Goal: Task Accomplishment & Management: Use online tool/utility

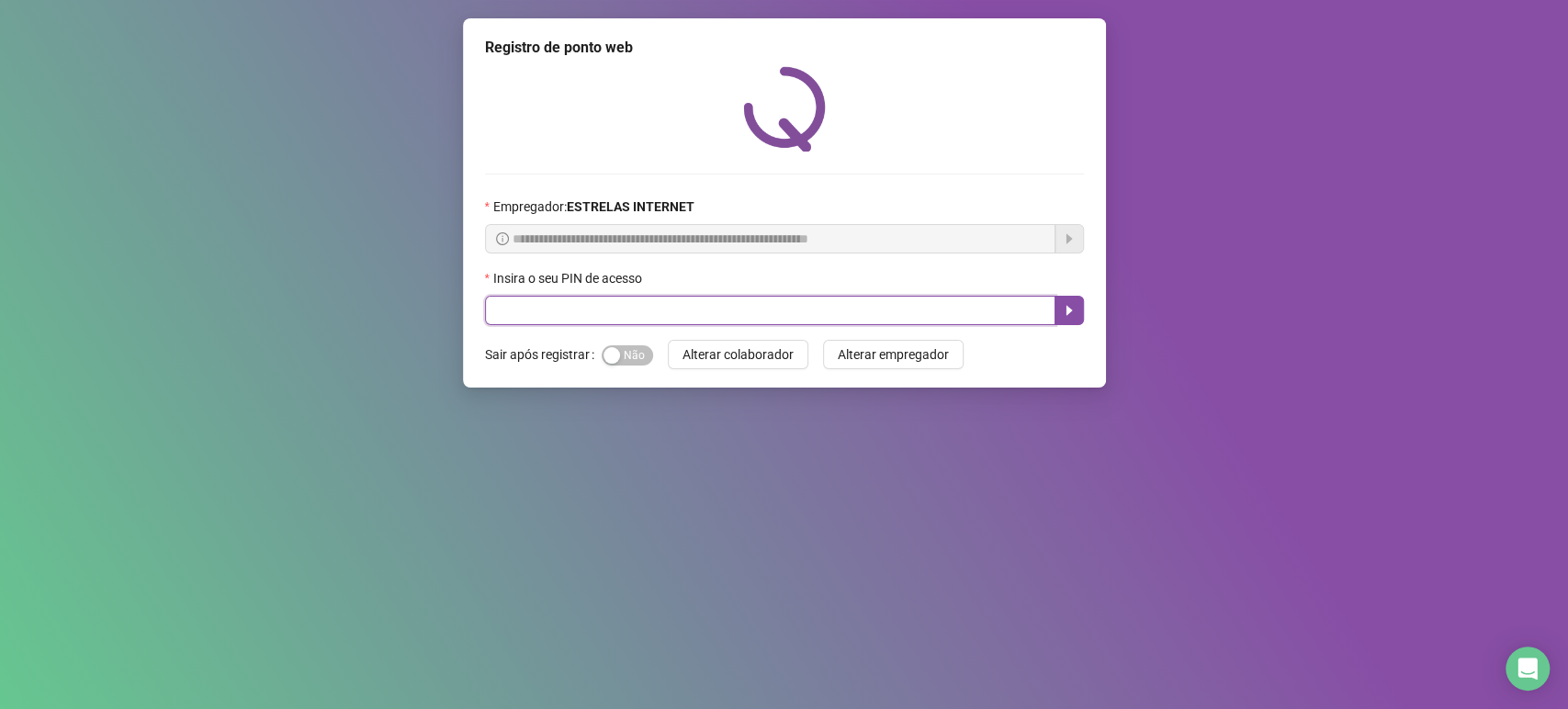
click at [747, 314] on input "text" at bounding box center [770, 311] width 571 height 29
type input "*****"
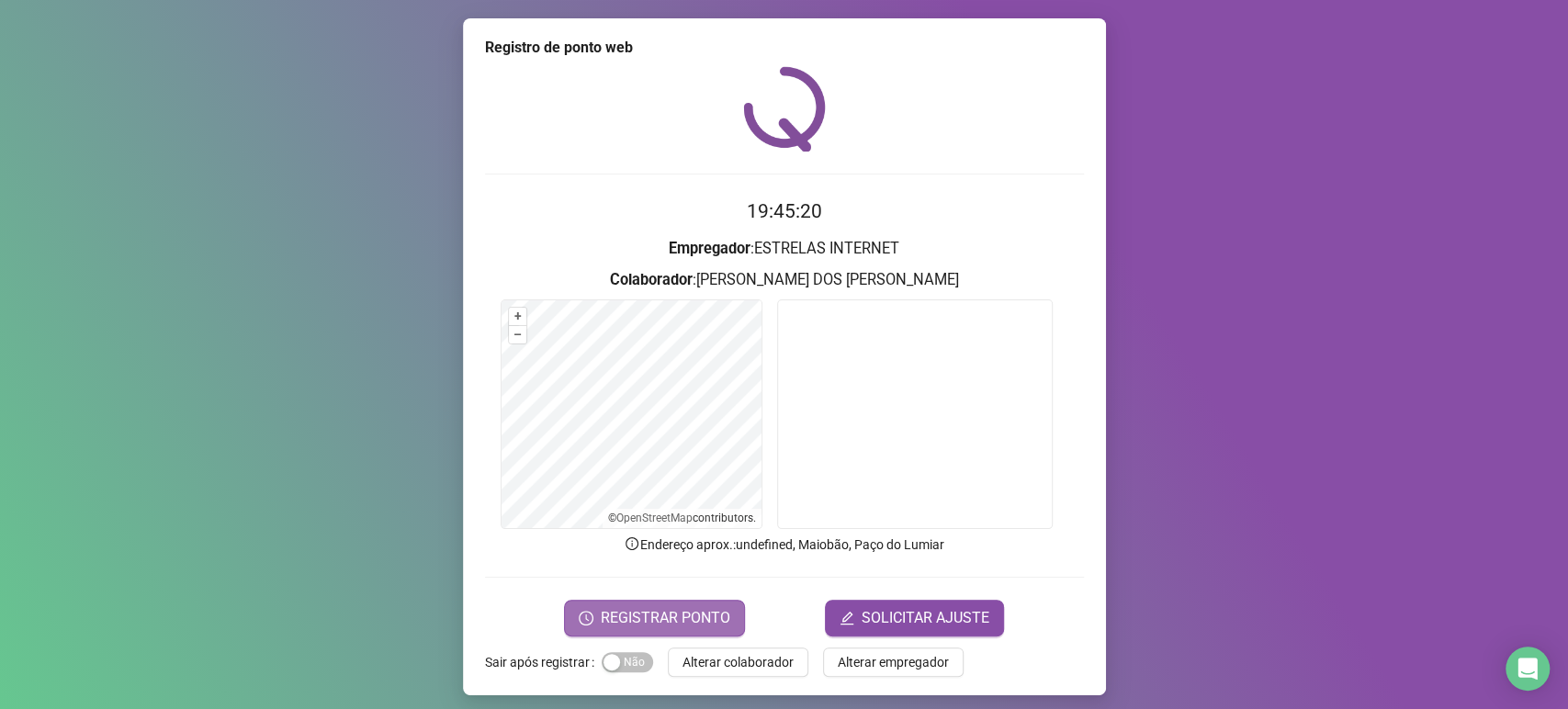
click at [711, 623] on span "REGISTRAR PONTO" at bounding box center [665, 618] width 130 height 22
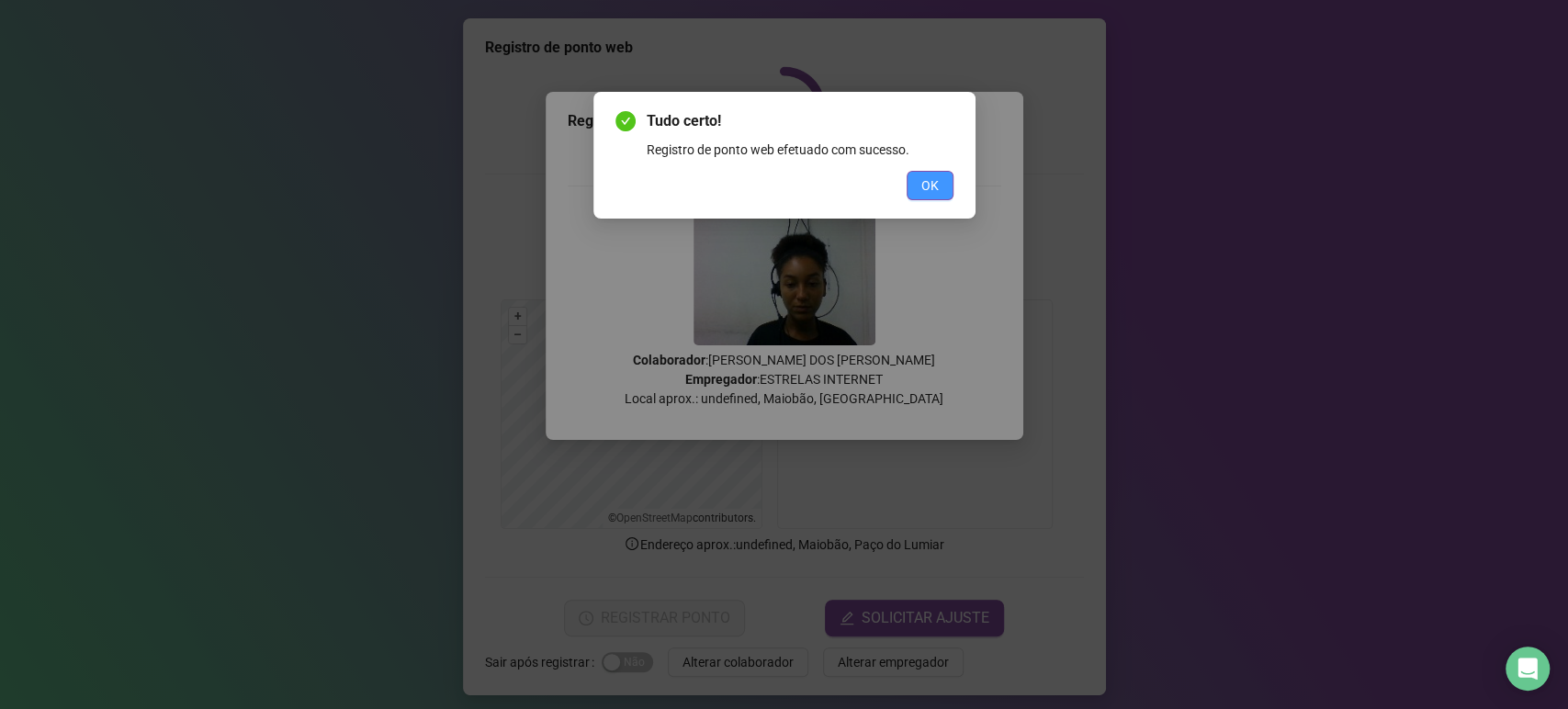
click at [937, 196] on button "OK" at bounding box center [930, 185] width 47 height 29
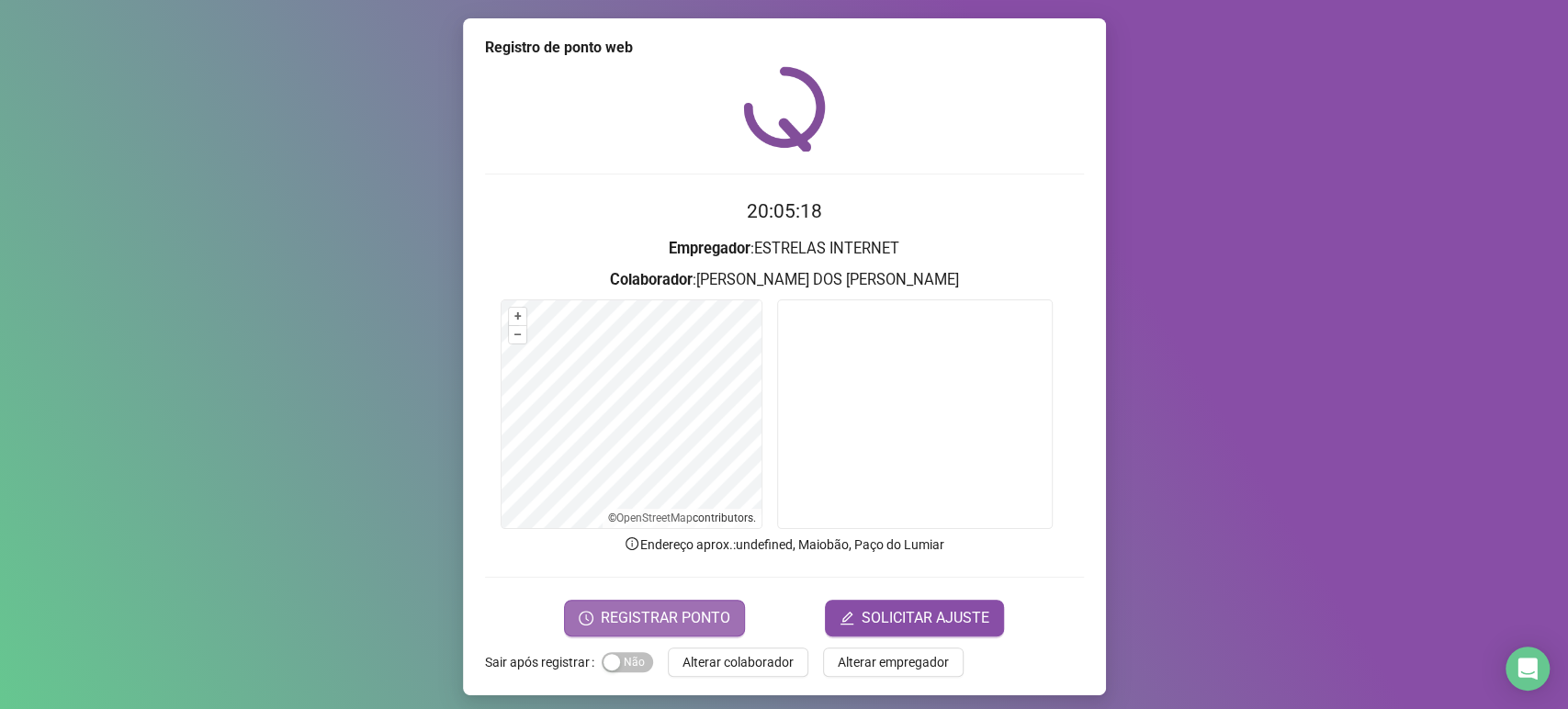
click at [691, 616] on span "REGISTRAR PONTO" at bounding box center [665, 618] width 130 height 22
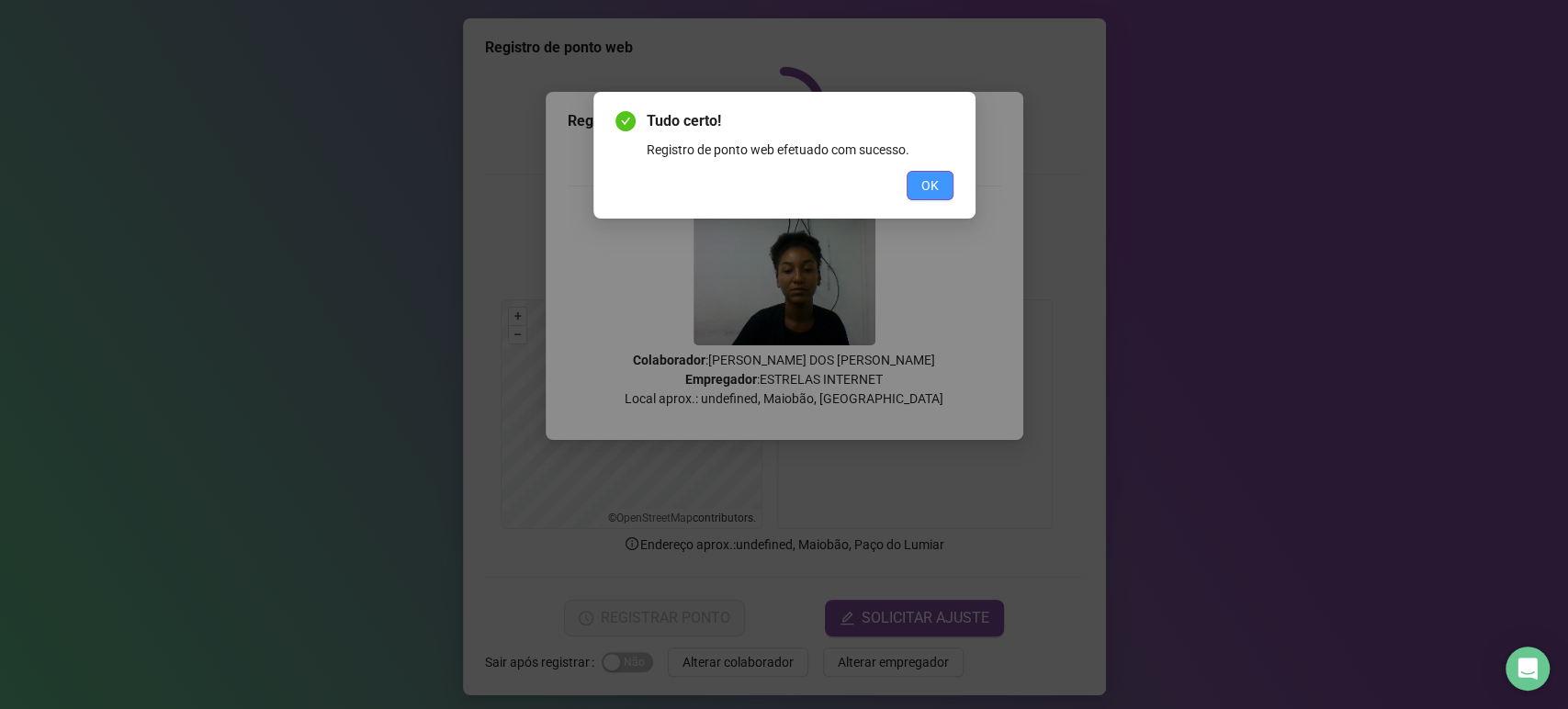
click at [933, 173] on button "OK" at bounding box center [930, 185] width 47 height 29
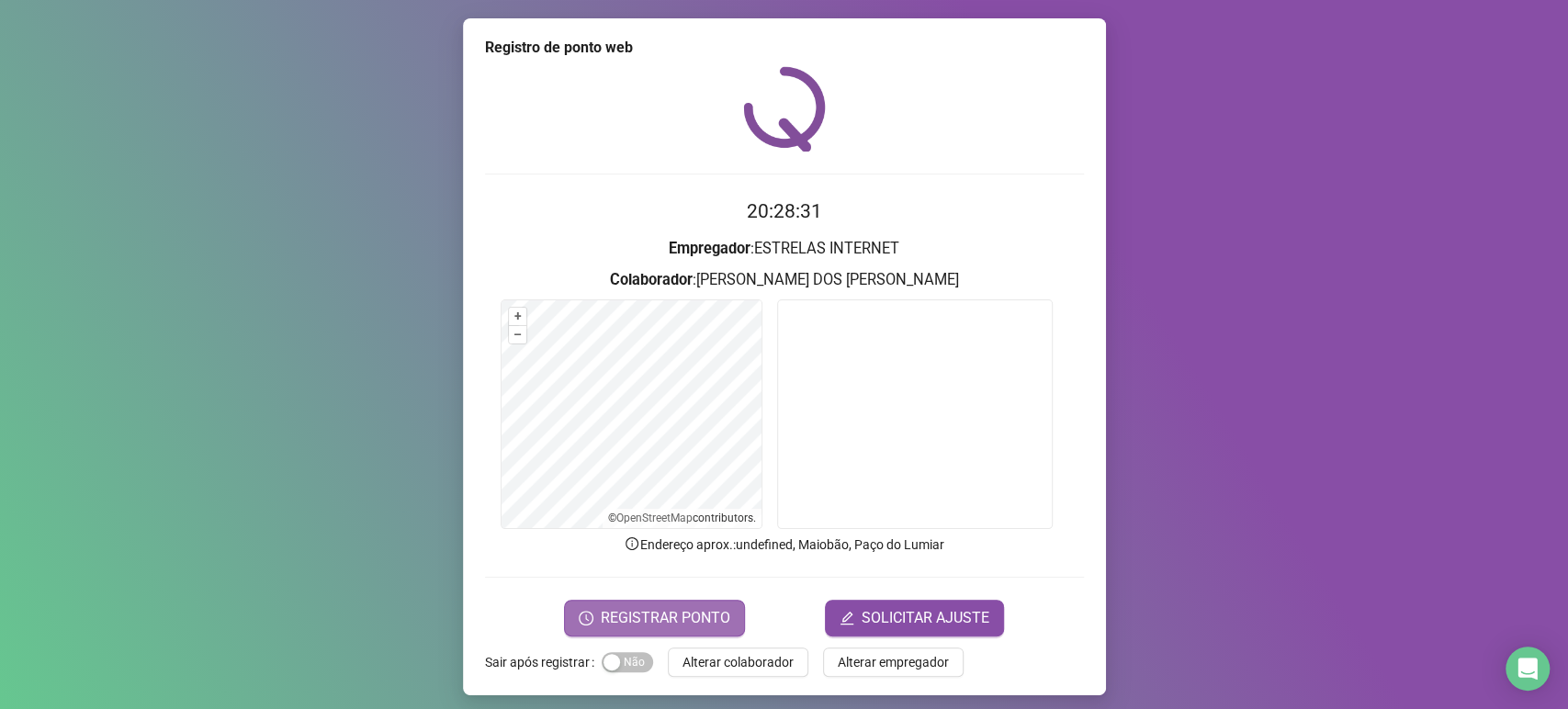
click at [702, 608] on span "REGISTRAR PONTO" at bounding box center [665, 618] width 130 height 22
